Goal: Task Accomplishment & Management: Manage account settings

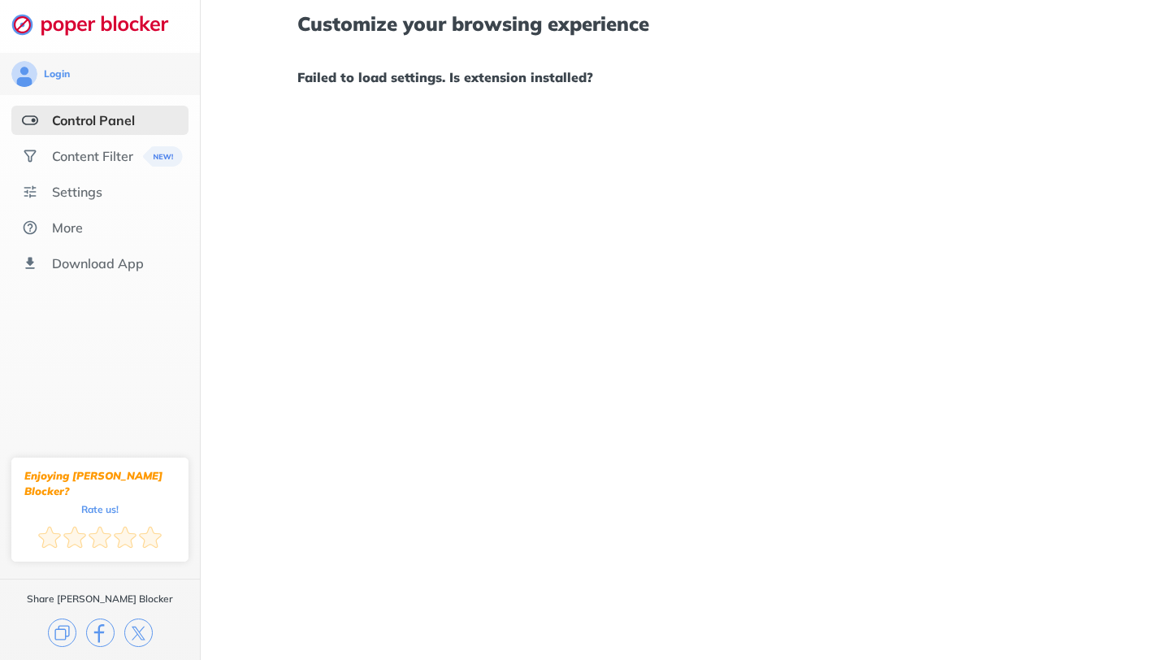
click at [556, 249] on div "Customize your browsing experience Failed to load settings. Is extension instal…" at bounding box center [685, 330] width 969 height 660
click at [340, 336] on div "Customize your browsing experience Failed to load settings. Is extension instal…" at bounding box center [685, 330] width 969 height 660
click at [114, 159] on div "Content Filter" at bounding box center [92, 156] width 81 height 16
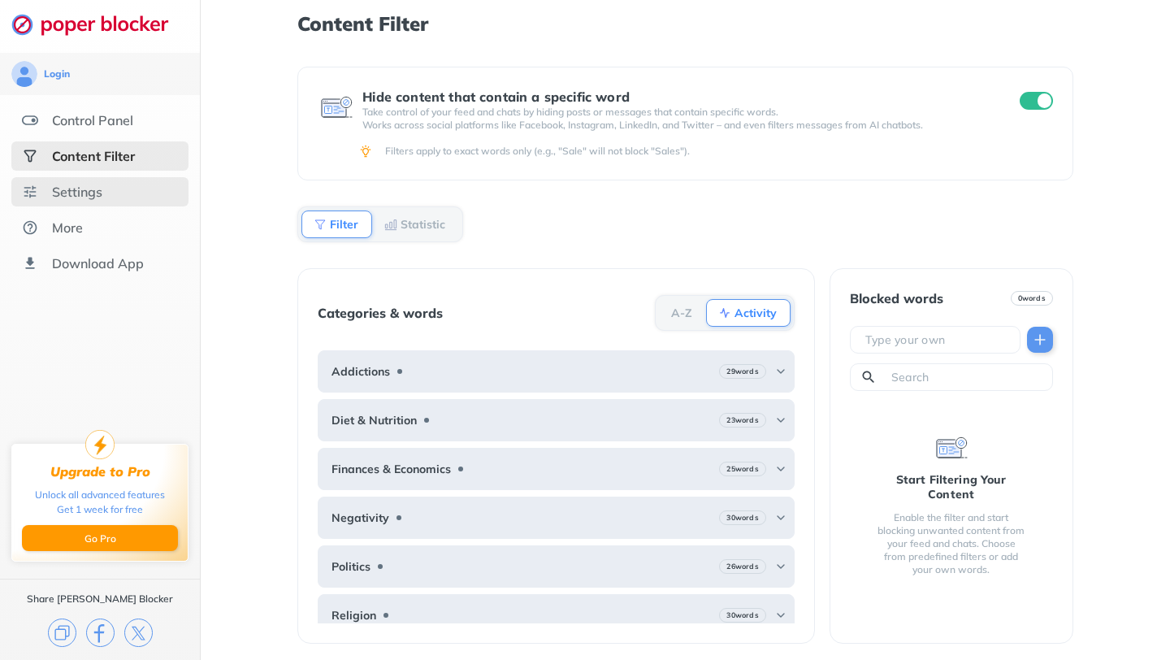
click at [119, 193] on div "Settings" at bounding box center [99, 191] width 177 height 29
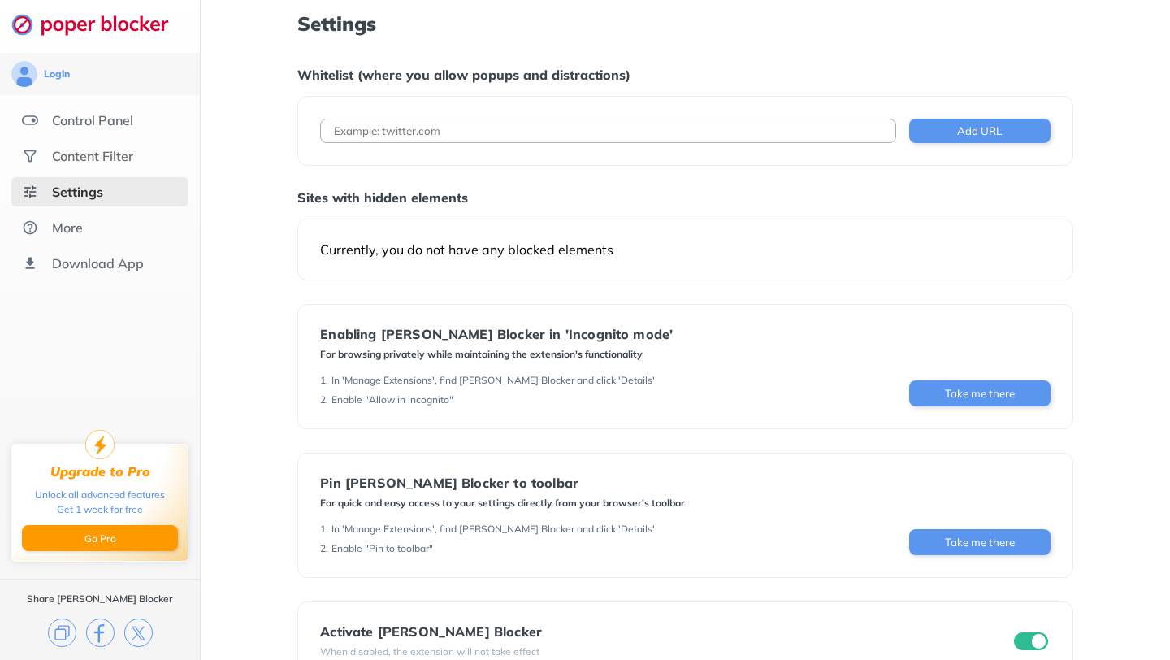
scroll to position [45, 0]
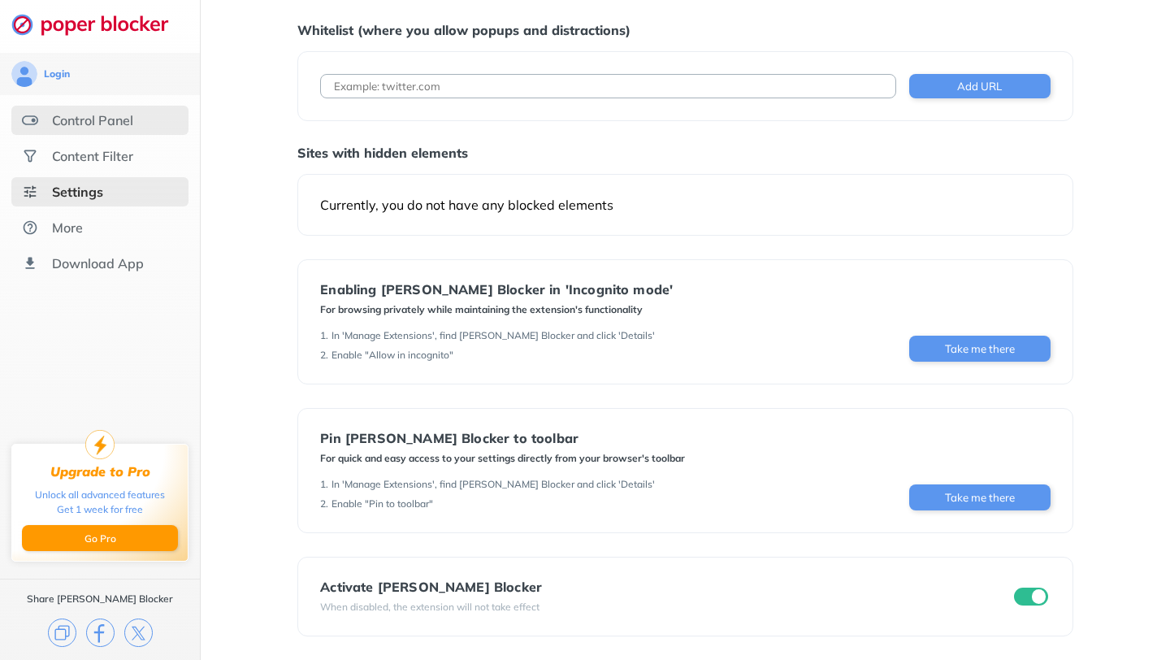
click at [145, 131] on div "Control Panel" at bounding box center [99, 120] width 177 height 29
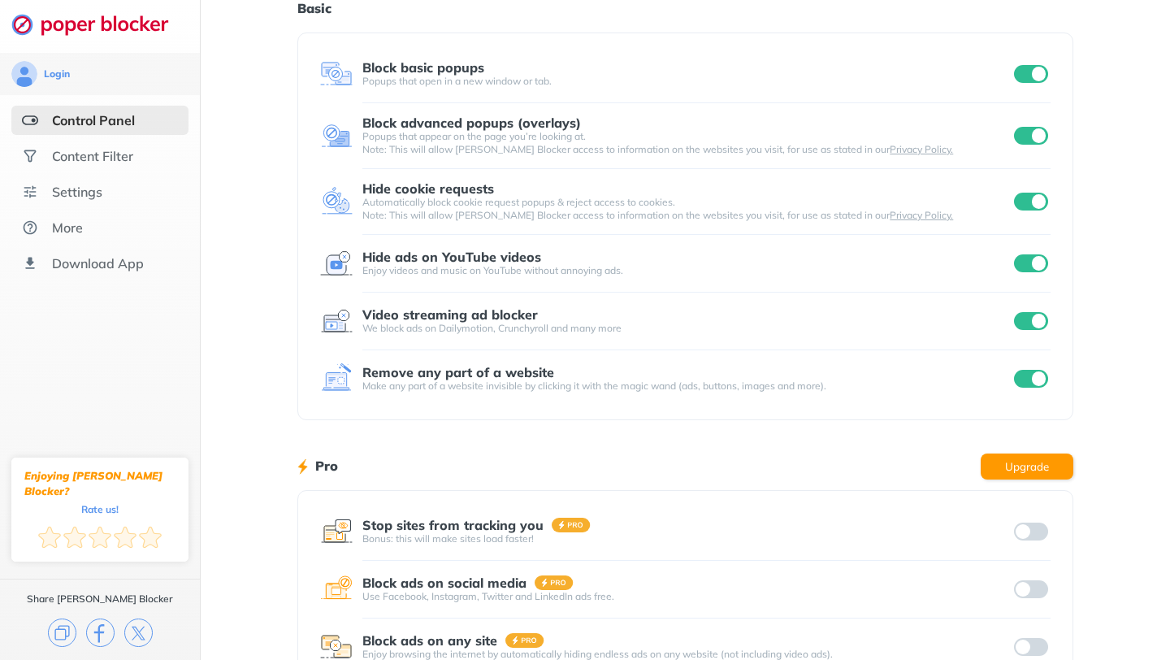
scroll to position [56, 0]
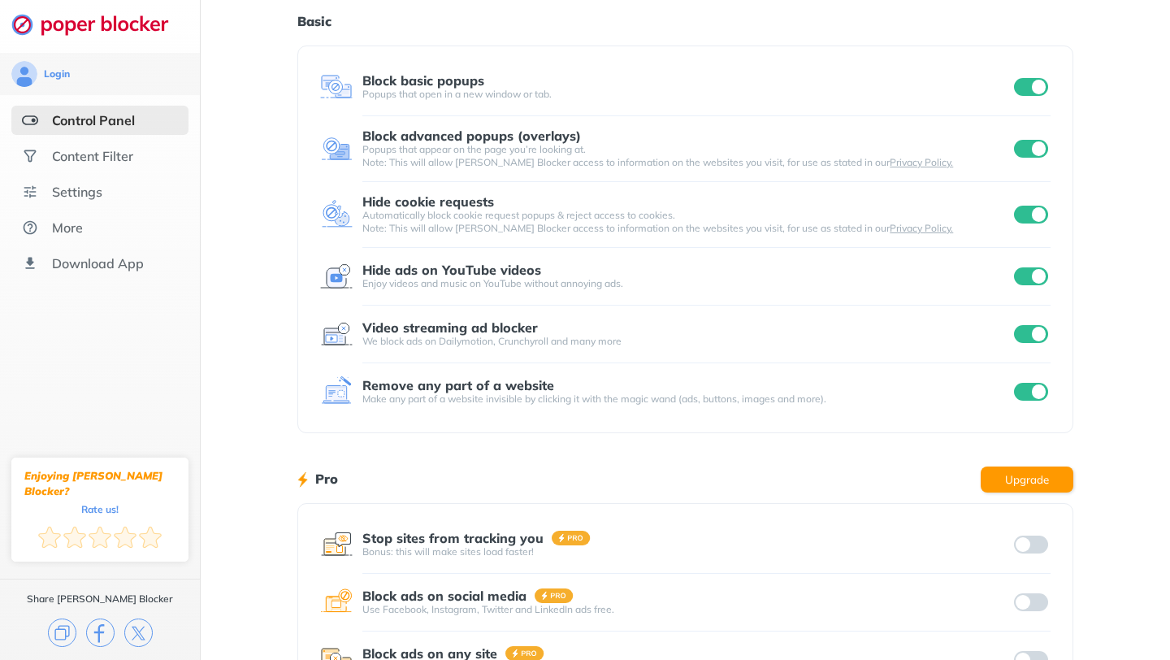
click at [1021, 156] on input "checkbox" at bounding box center [1031, 149] width 34 height 18
click at [1028, 72] on div "Block basic popups Popups that open in a new window or tab." at bounding box center [685, 87] width 730 height 33
click at [1026, 96] on div "Login Control Panel Content Filter Settings More Download App Enjoying Poper Bl…" at bounding box center [585, 364] width 1170 height 840
click at [1036, 215] on input "checkbox" at bounding box center [1031, 215] width 34 height 18
click at [1018, 157] on div at bounding box center [1031, 149] width 40 height 18
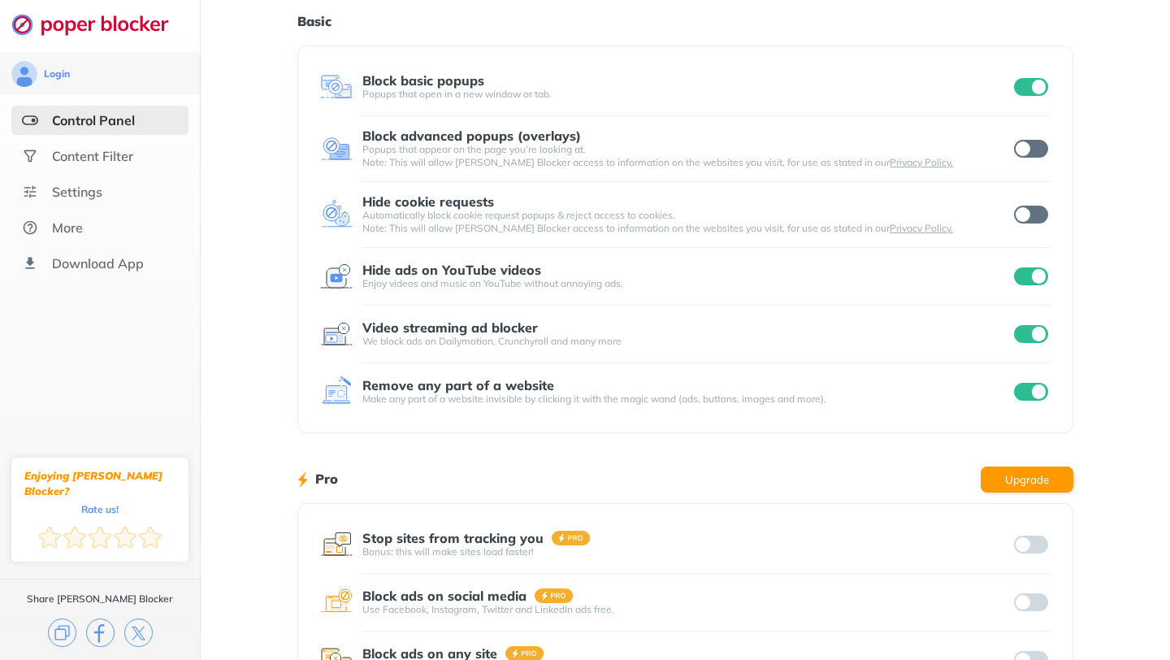
click at [1030, 146] on input "checkbox" at bounding box center [1031, 149] width 34 height 18
click at [1032, 210] on input "checkbox" at bounding box center [1031, 215] width 34 height 18
